Goal: Task Accomplishment & Management: Manage account settings

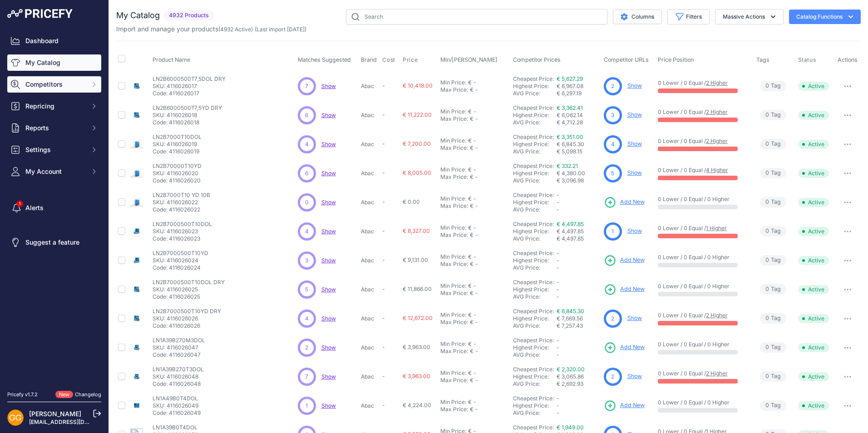
click at [44, 82] on span "Competitors" at bounding box center [54, 84] width 59 height 9
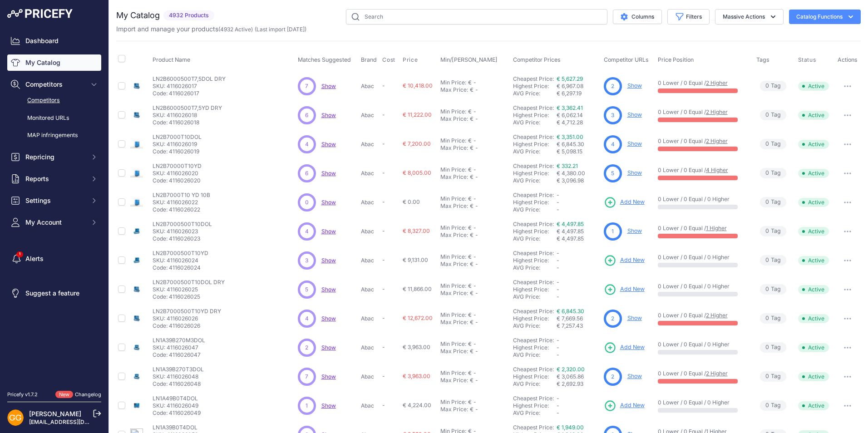
click at [46, 101] on link "Competitors" at bounding box center [54, 101] width 94 height 16
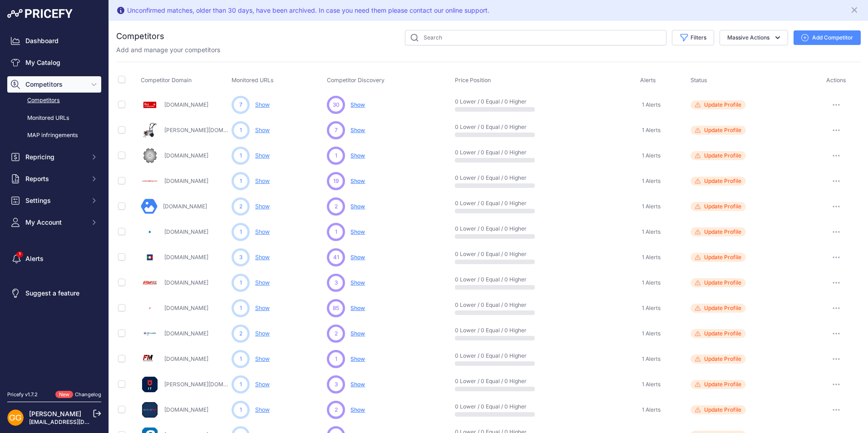
click at [836, 105] on icon "button" at bounding box center [836, 104] width 1 height 1
click at [808, 137] on button "Disable" at bounding box center [821, 138] width 76 height 15
click at [120, 80] on input "checkbox" at bounding box center [121, 79] width 7 height 7
checkbox input "true"
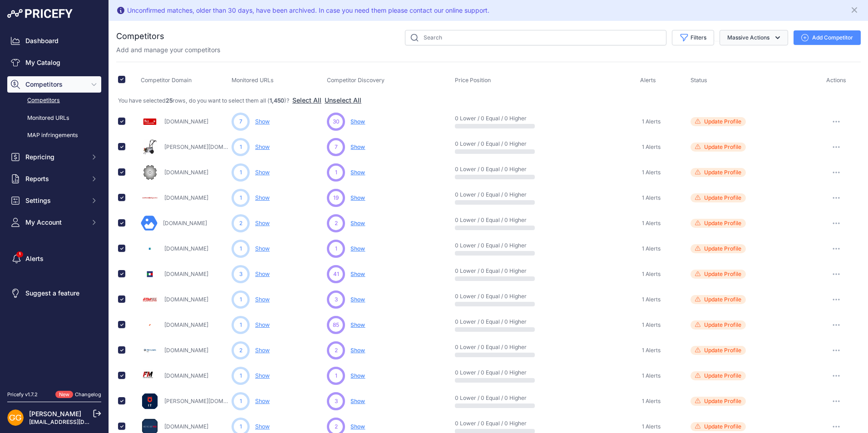
click at [773, 35] on icon "button" at bounding box center [777, 37] width 9 height 9
click at [772, 89] on th "Status" at bounding box center [750, 80] width 123 height 23
click at [728, 42] on button "Massive Actions" at bounding box center [754, 37] width 69 height 15
click at [753, 86] on th "Status" at bounding box center [750, 80] width 123 height 23
click at [121, 78] on input "checkbox" at bounding box center [121, 79] width 7 height 7
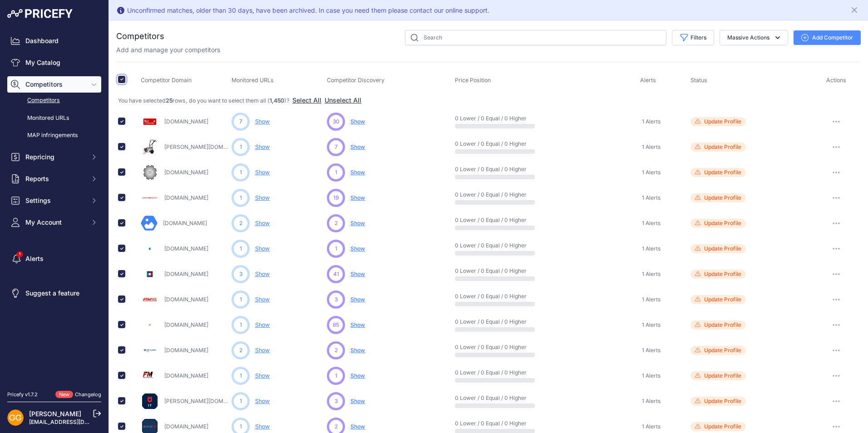
checkbox input "false"
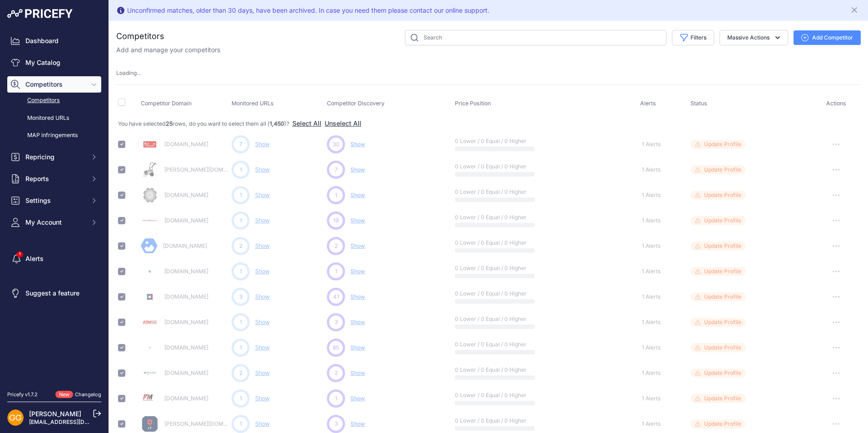
click at [831, 143] on button "button" at bounding box center [837, 144] width 18 height 13
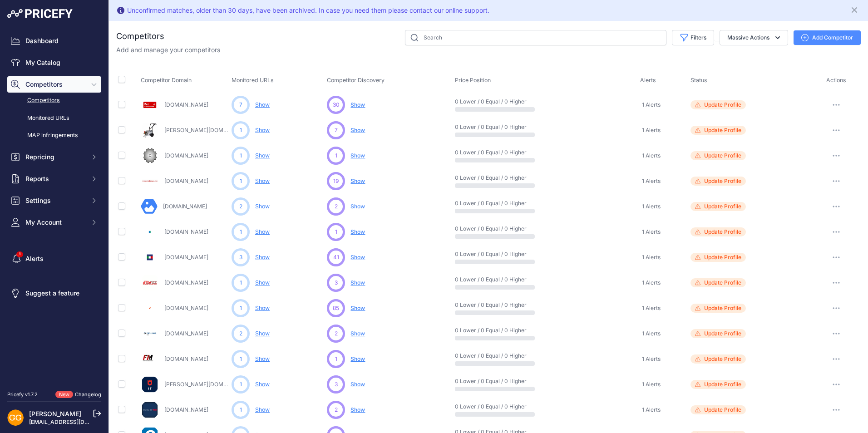
click at [828, 103] on button "button" at bounding box center [837, 105] width 18 height 13
click at [798, 135] on button "Enable" at bounding box center [821, 138] width 76 height 15
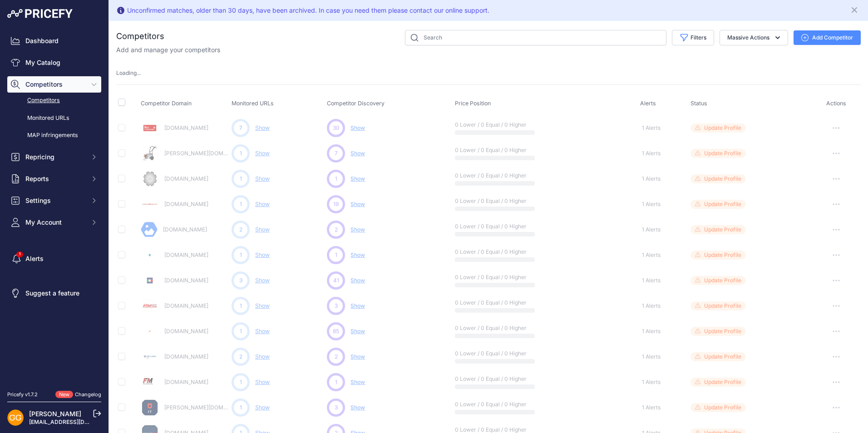
click at [833, 127] on icon "button" at bounding box center [836, 128] width 7 height 2
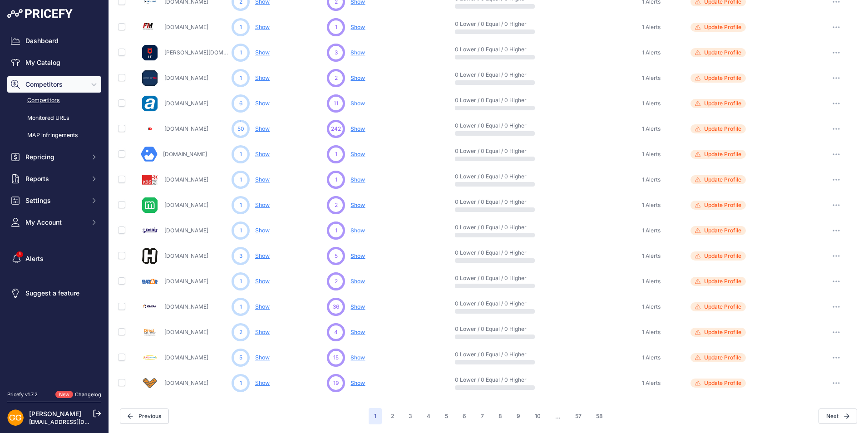
scroll to position [332, 0]
click at [392, 418] on button "2" at bounding box center [393, 416] width 14 height 16
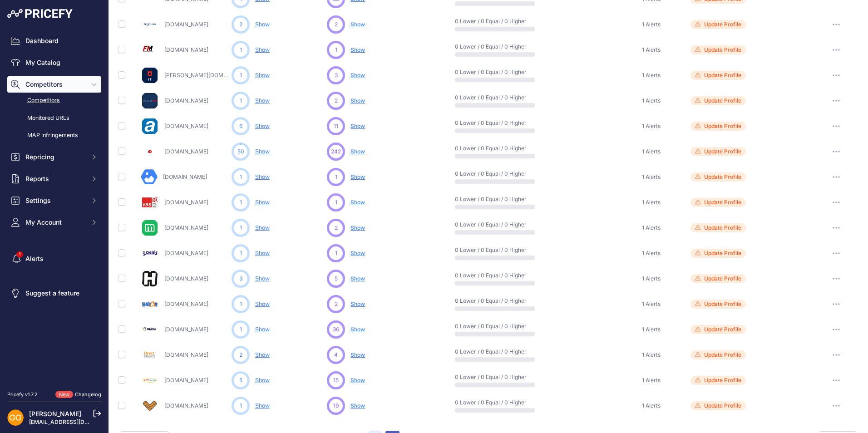
scroll to position [356, 0]
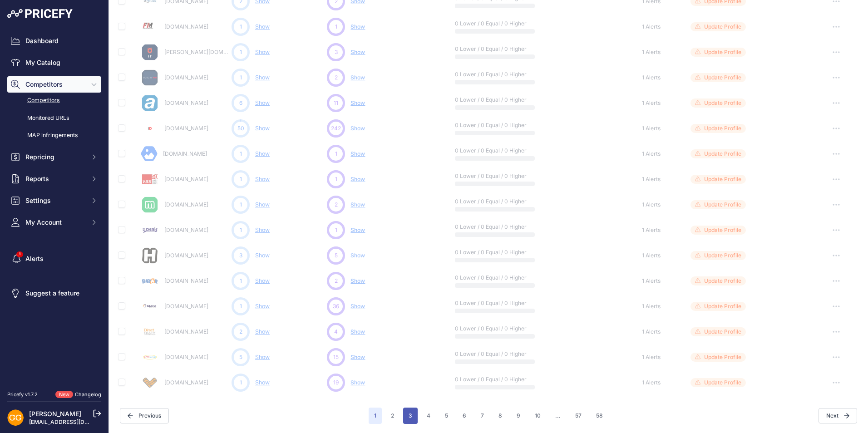
click at [411, 415] on button "3" at bounding box center [410, 416] width 15 height 16
